Goal: Task Accomplishment & Management: Manage account settings

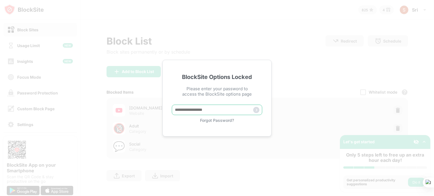
click at [195, 107] on input "text" at bounding box center [217, 110] width 90 height 10
type input "**********"
click at [256, 111] on img at bounding box center [256, 110] width 6 height 6
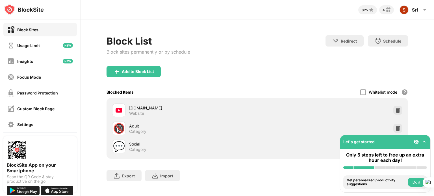
scroll to position [10, 0]
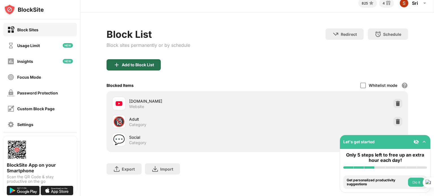
click at [135, 63] on div "Add to Block List" at bounding box center [138, 65] width 32 height 5
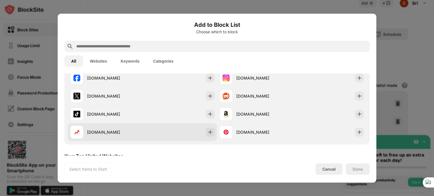
scroll to position [113, 0]
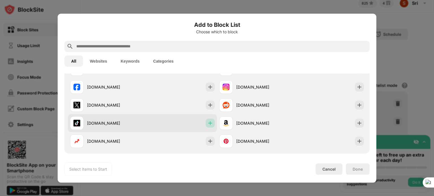
click at [208, 124] on img at bounding box center [211, 123] width 6 height 6
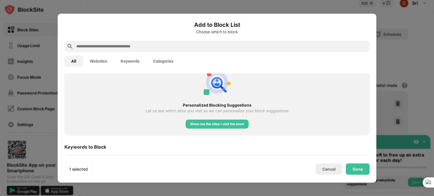
scroll to position [226, 0]
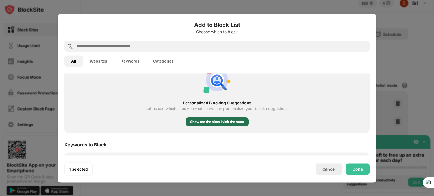
click at [213, 123] on div "Show me the sites I visit the most" at bounding box center [217, 122] width 54 height 6
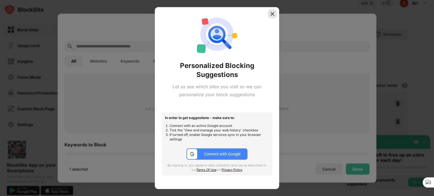
click at [272, 14] on img at bounding box center [273, 14] width 6 height 6
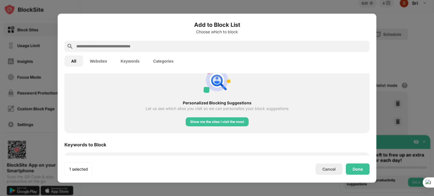
click at [152, 49] on input "text" at bounding box center [222, 46] width 292 height 7
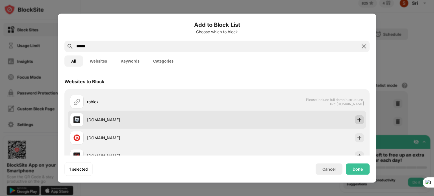
type input "******"
click at [357, 122] on img at bounding box center [360, 120] width 6 height 6
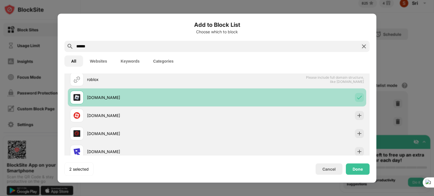
scroll to position [28, 0]
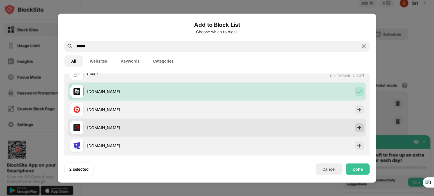
click at [357, 128] on img at bounding box center [360, 128] width 6 height 6
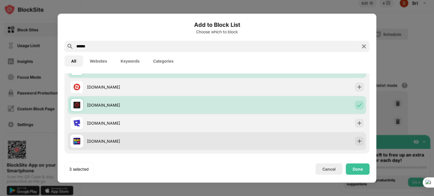
scroll to position [57, 0]
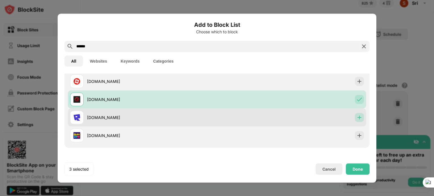
click at [357, 118] on img at bounding box center [360, 118] width 6 height 6
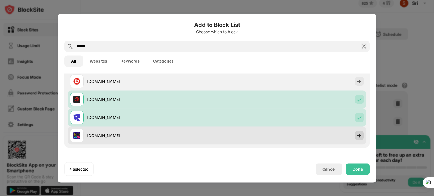
click at [357, 137] on img at bounding box center [360, 136] width 6 height 6
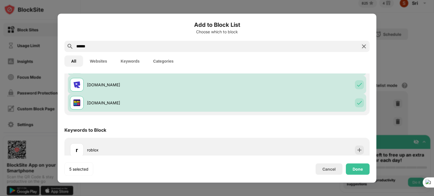
scroll to position [96, 0]
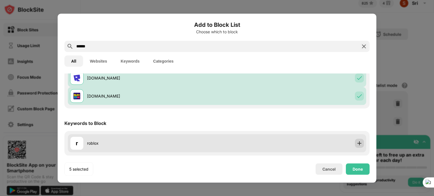
click at [357, 142] on img at bounding box center [360, 144] width 6 height 6
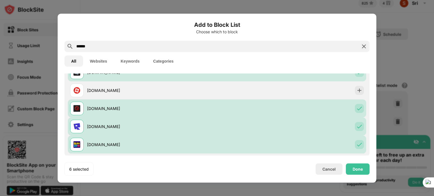
scroll to position [0, 0]
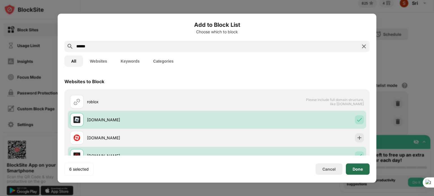
click at [353, 170] on div "Done" at bounding box center [358, 169] width 10 height 5
